Goal: Transaction & Acquisition: Purchase product/service

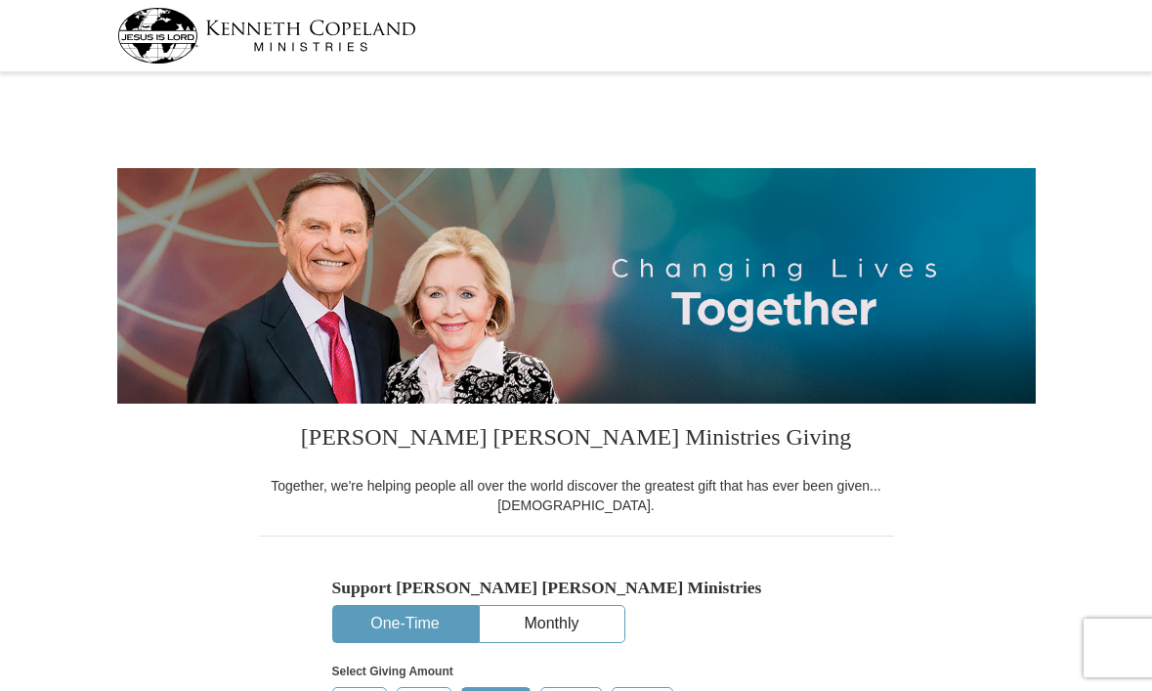
select select "MN"
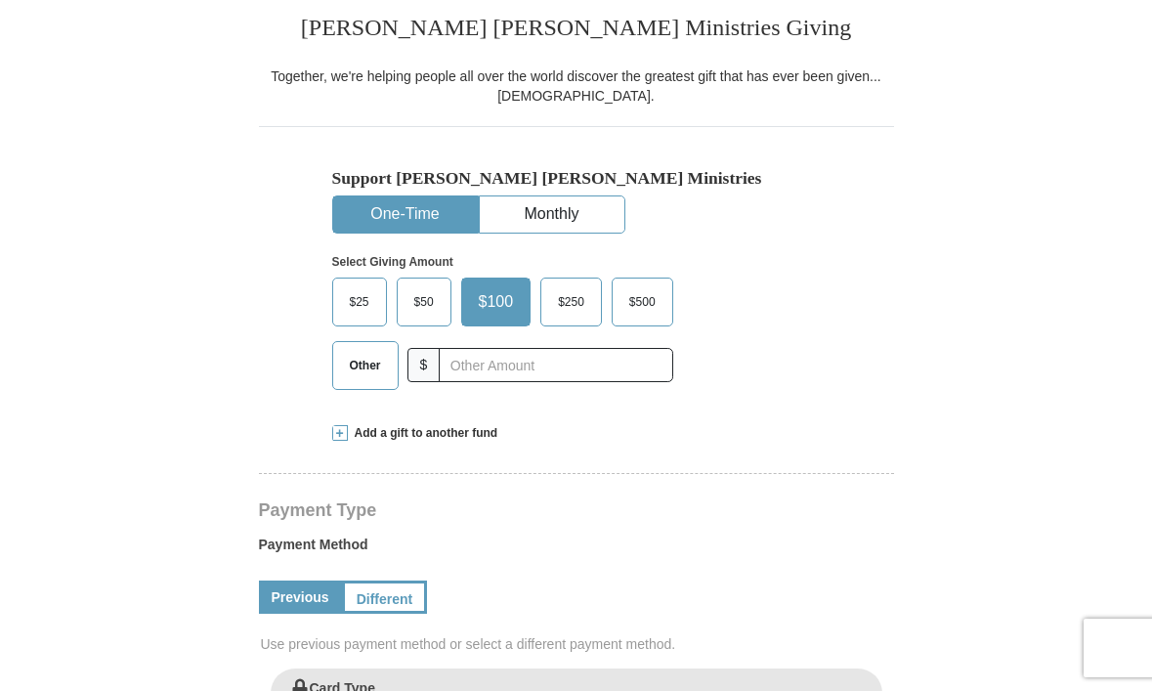
scroll to position [451, 0]
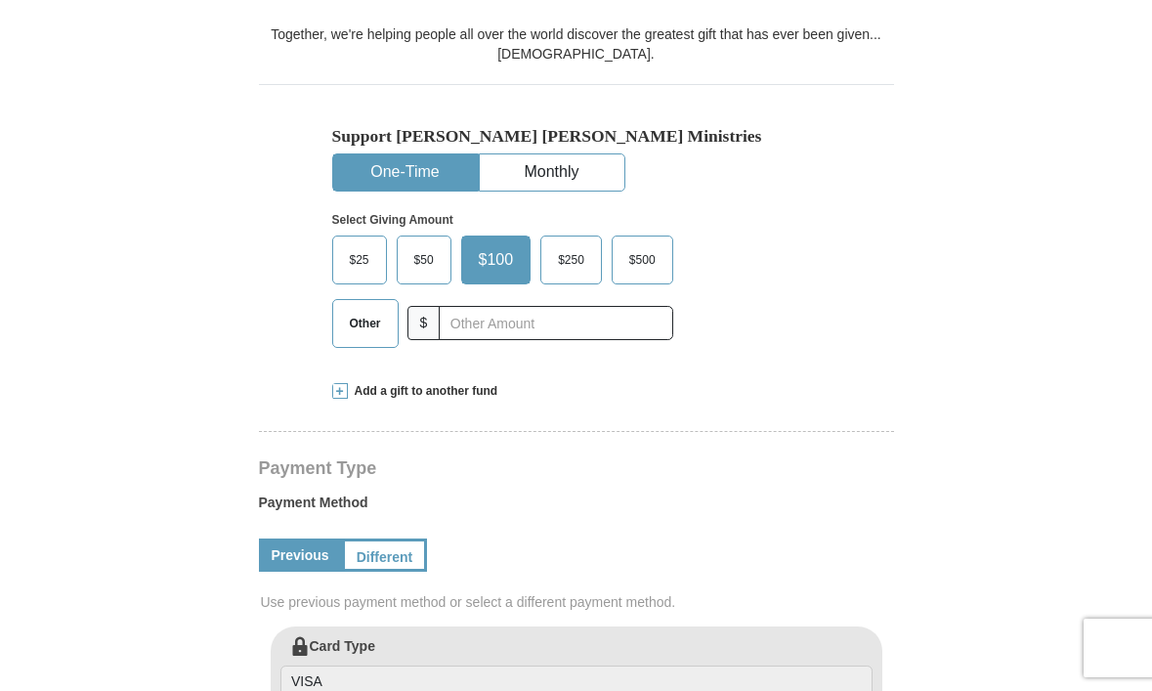
click at [358, 338] on span "Other" at bounding box center [365, 323] width 51 height 29
click at [0, 0] on input "Other" at bounding box center [0, 0] width 0 height 0
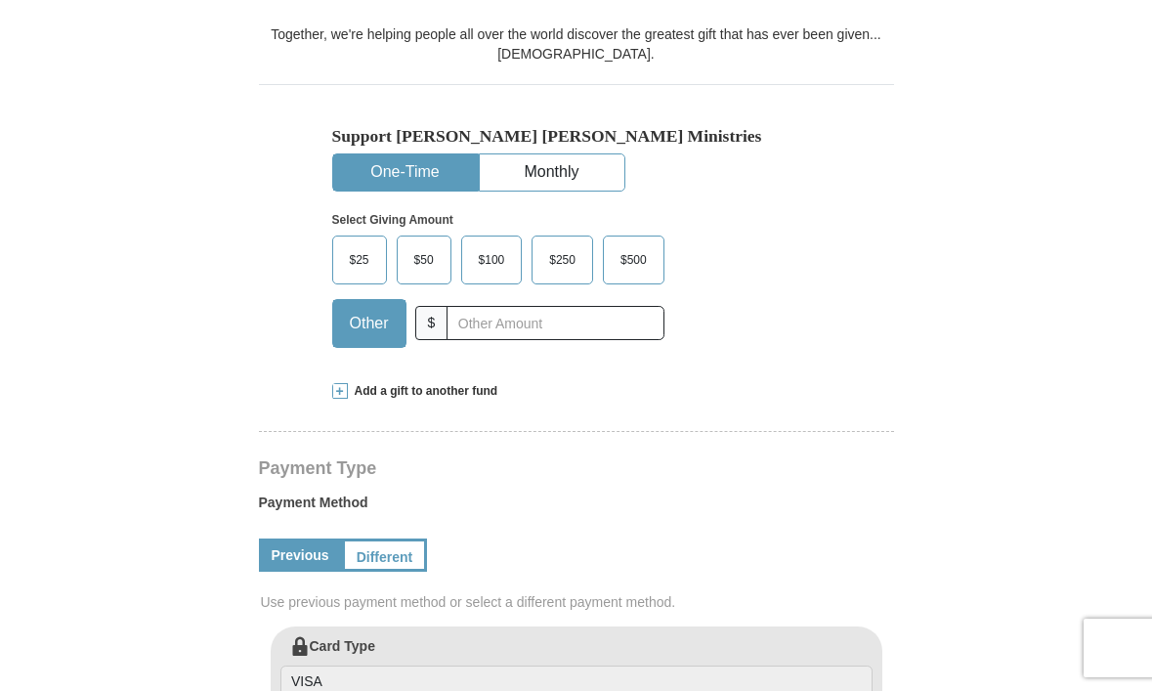
click at [371, 400] on span "Add a gift to another fund" at bounding box center [423, 391] width 150 height 17
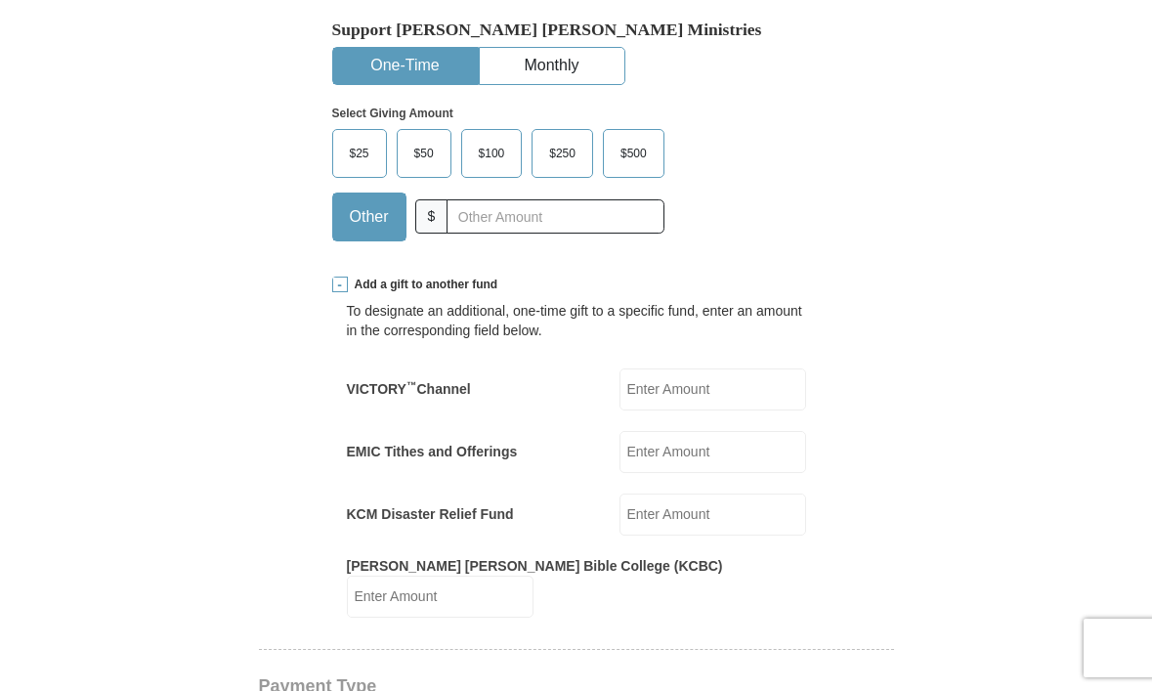
scroll to position [433, 0]
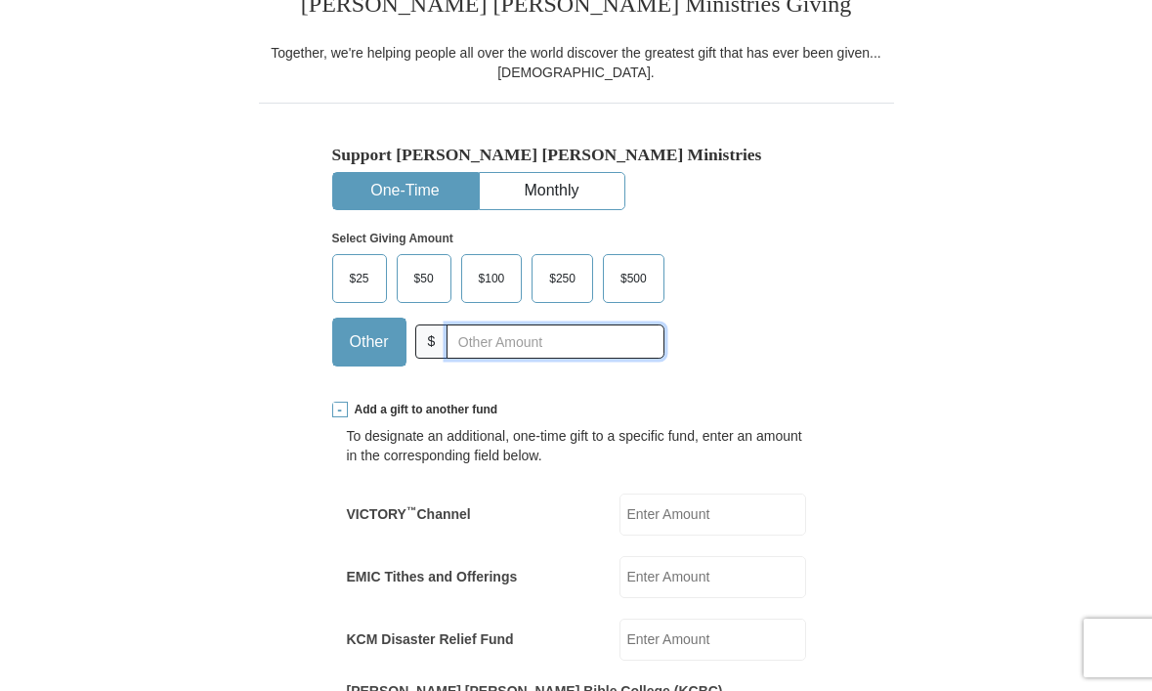
click at [488, 359] on input "text" at bounding box center [554, 341] width 217 height 34
click at [473, 359] on input "text" at bounding box center [554, 341] width 217 height 34
click at [359, 357] on span "Other" at bounding box center [369, 341] width 59 height 29
click at [0, 0] on input "Other" at bounding box center [0, 0] width 0 height 0
click at [489, 293] on span "$100" at bounding box center [492, 278] width 46 height 29
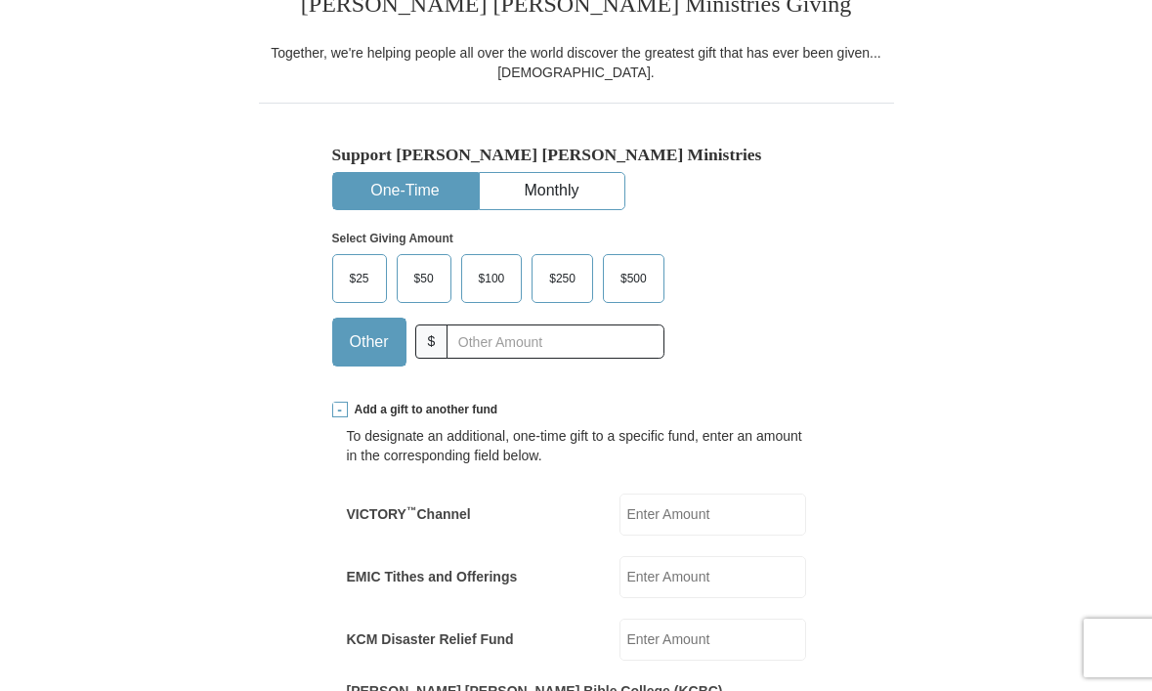
click at [0, 0] on input "$100" at bounding box center [0, 0] width 0 height 0
click at [467, 359] on input "text" at bounding box center [554, 341] width 217 height 34
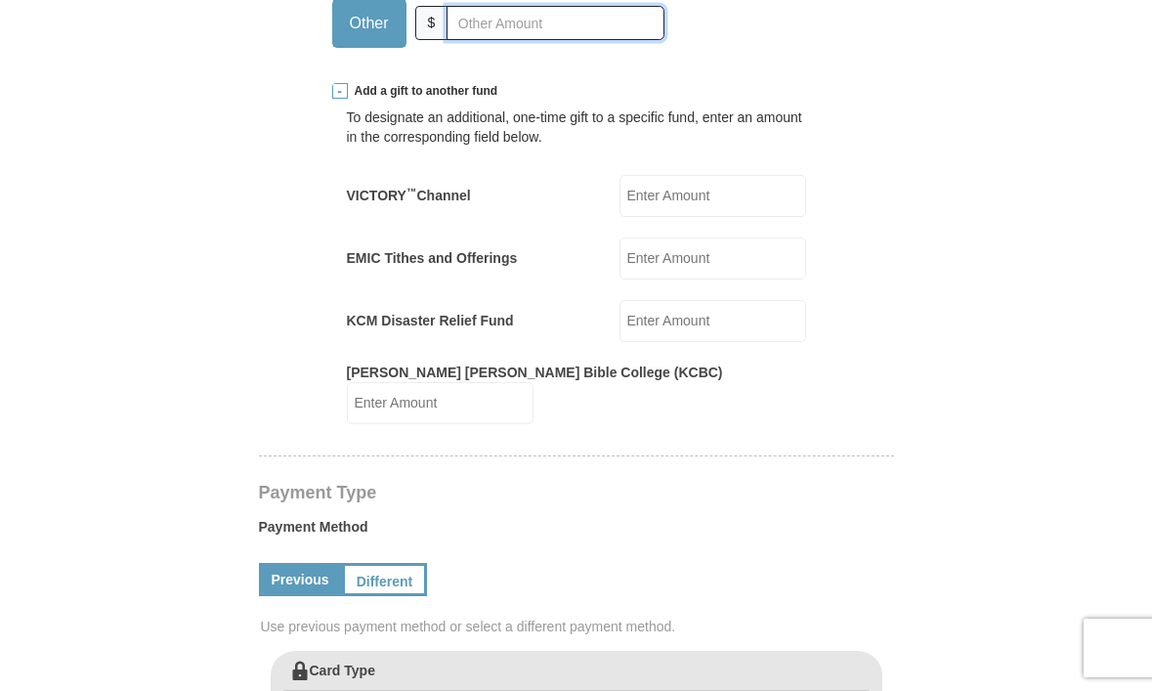
scroll to position [748, 0]
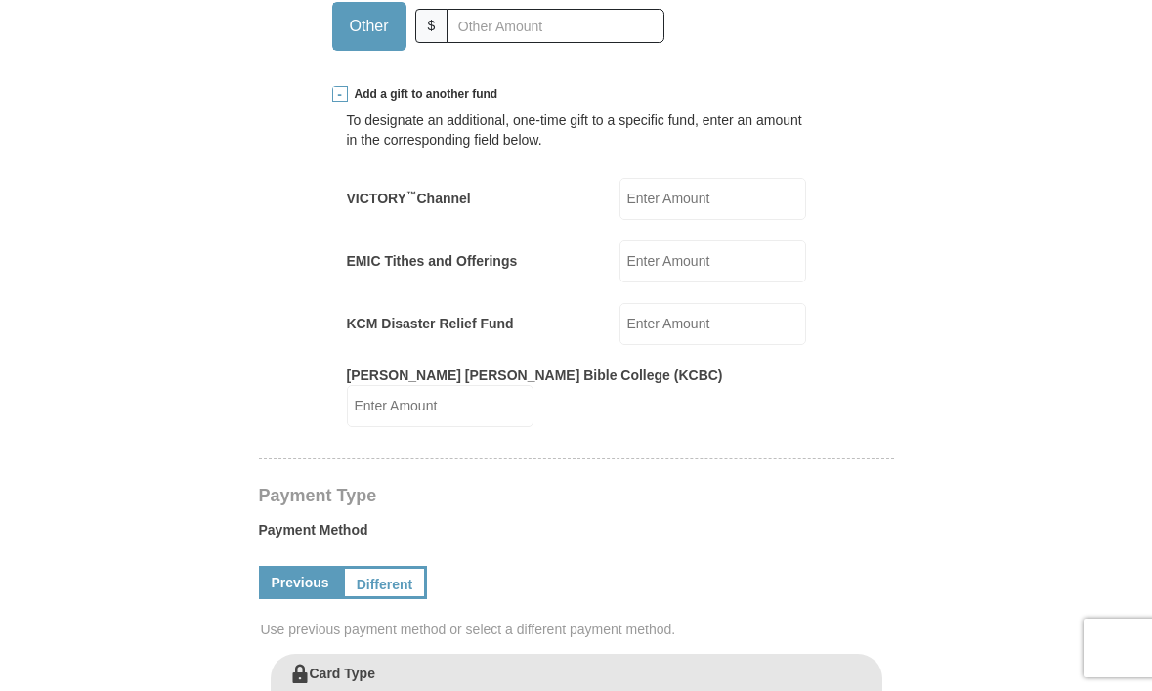
click at [352, 103] on span "Add a gift to another fund" at bounding box center [423, 94] width 150 height 17
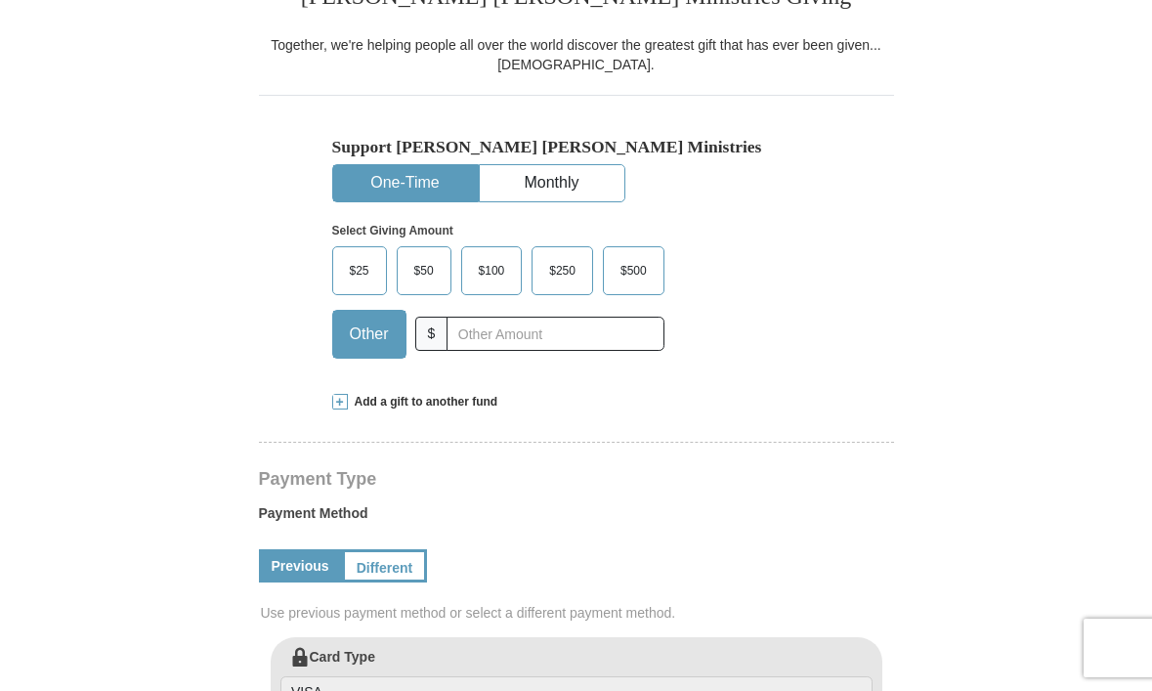
scroll to position [450, 0]
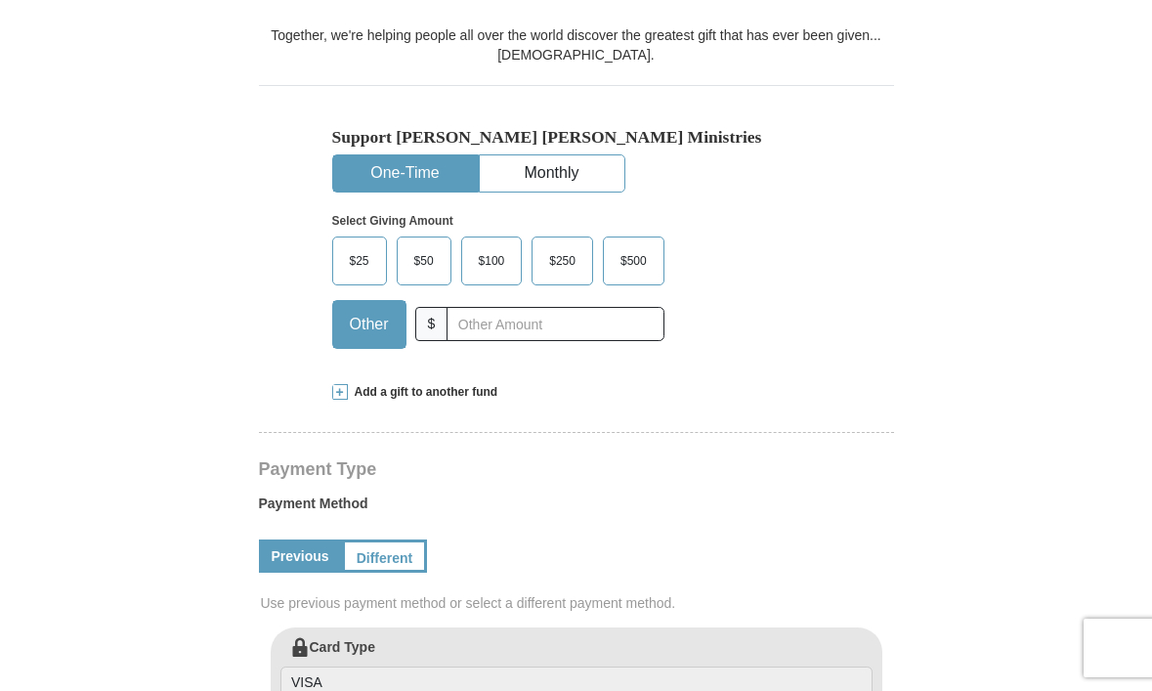
click at [507, 276] on span "$100" at bounding box center [492, 260] width 46 height 29
click at [0, 0] on input "$100" at bounding box center [0, 0] width 0 height 0
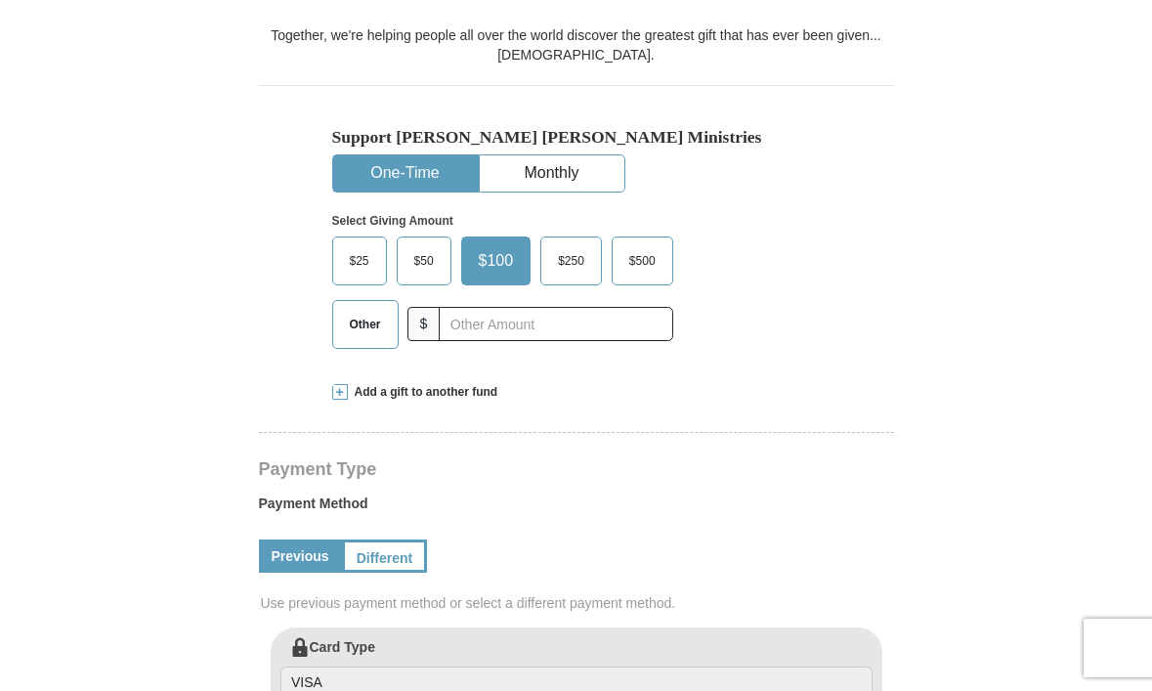
click at [361, 339] on span "Other" at bounding box center [365, 324] width 51 height 29
click at [0, 0] on input "Other" at bounding box center [0, 0] width 0 height 0
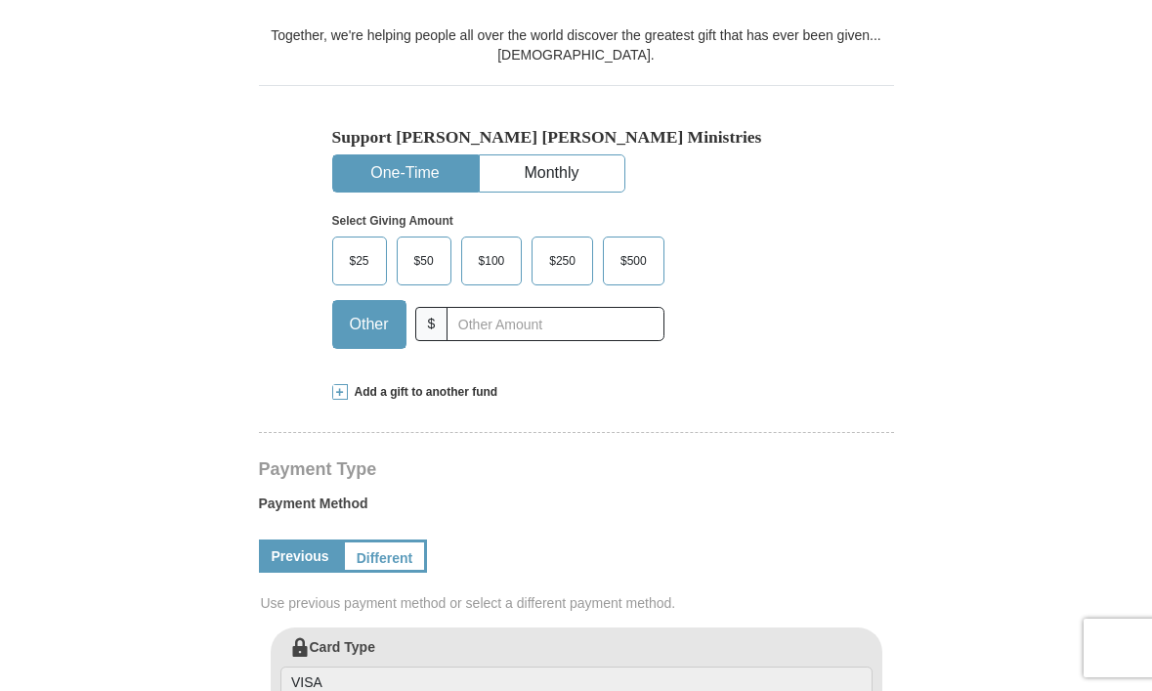
click at [346, 400] on span at bounding box center [340, 392] width 16 height 16
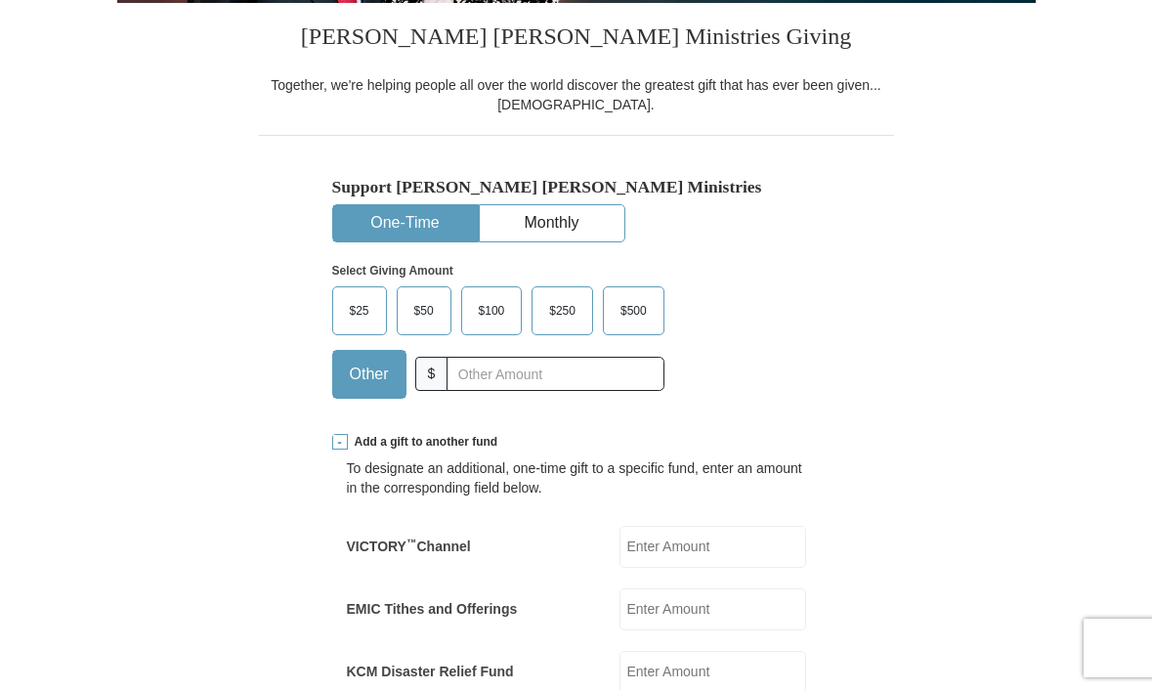
scroll to position [385, 0]
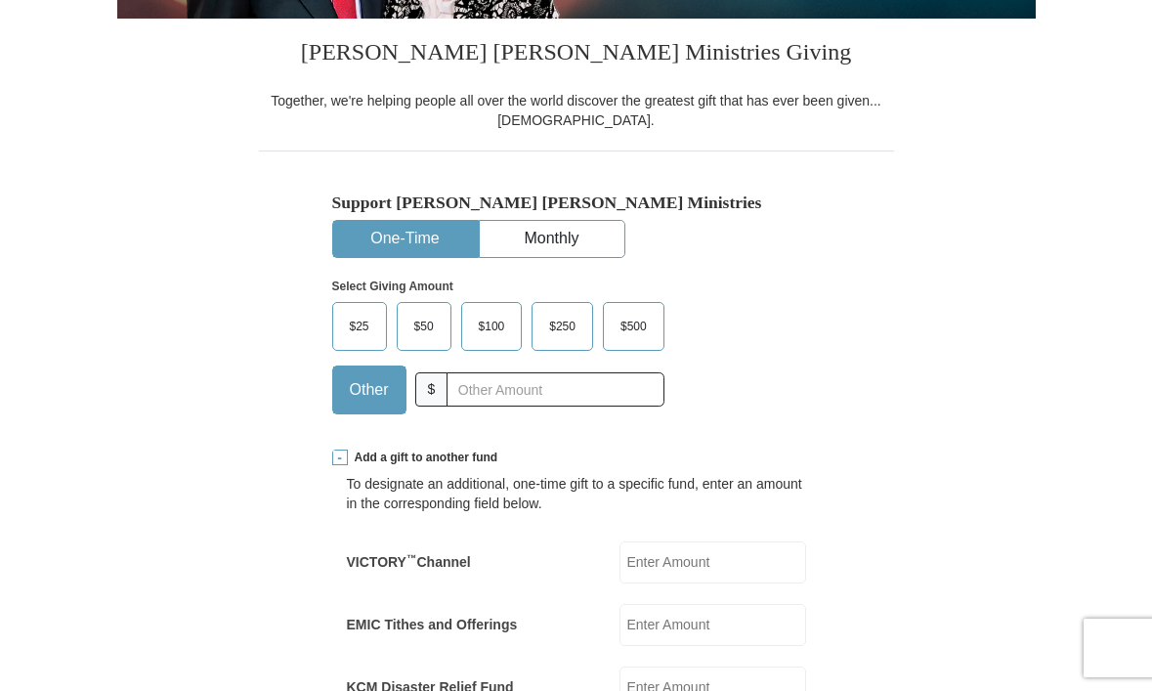
click at [492, 341] on span "$100" at bounding box center [492, 326] width 46 height 29
click at [0, 0] on input "$100" at bounding box center [0, 0] width 0 height 0
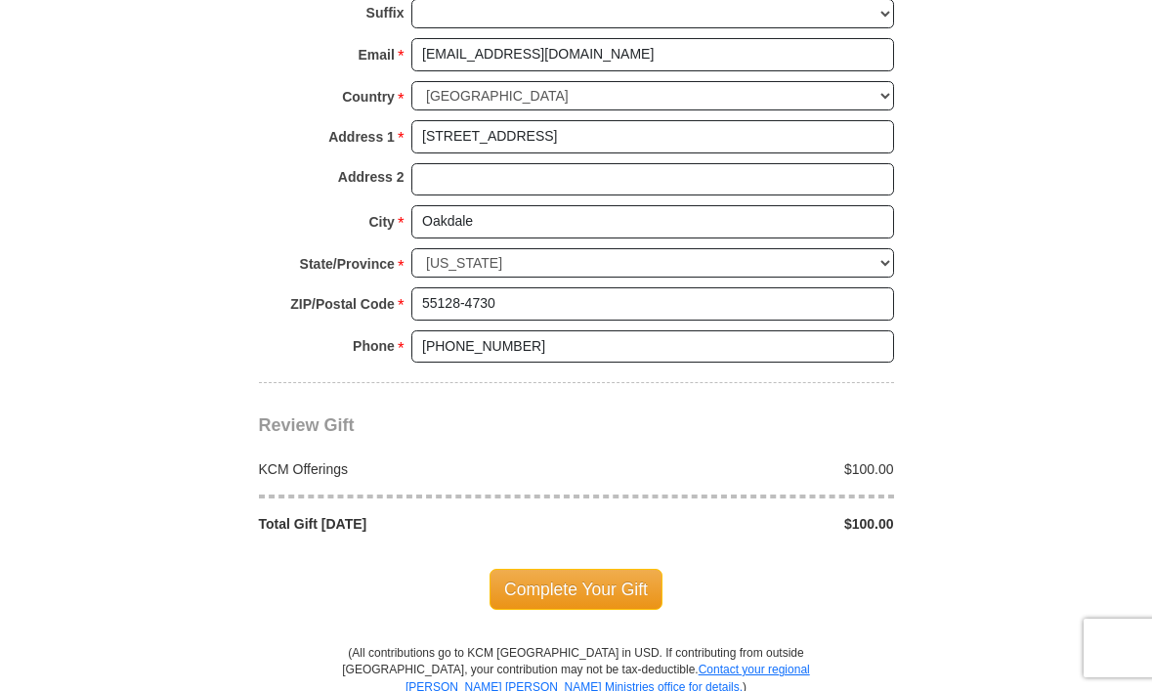
scroll to position [1726, 0]
